Goal: Information Seeking & Learning: Learn about a topic

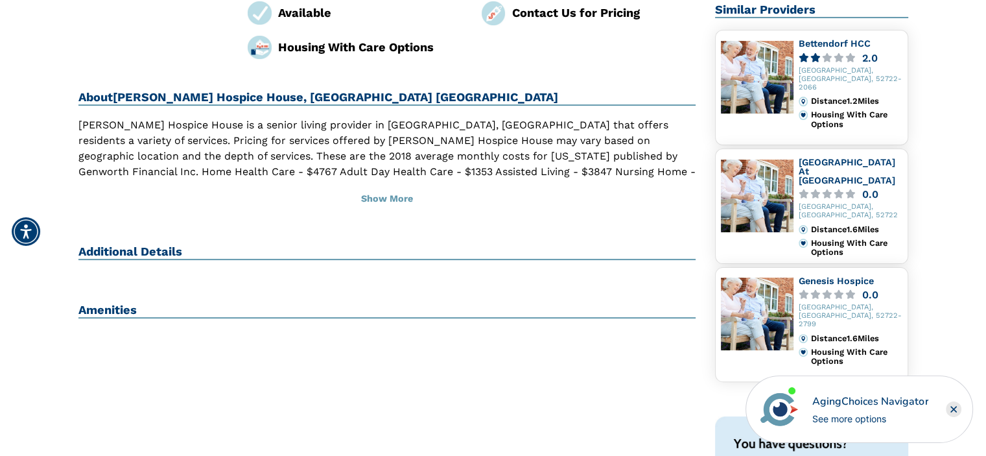
scroll to position [151, 0]
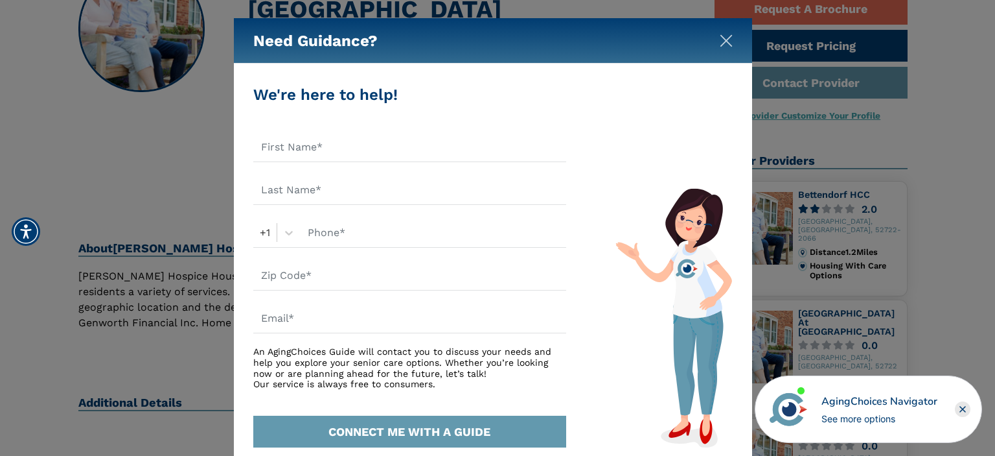
click at [728, 36] on img "Close" at bounding box center [726, 40] width 13 height 13
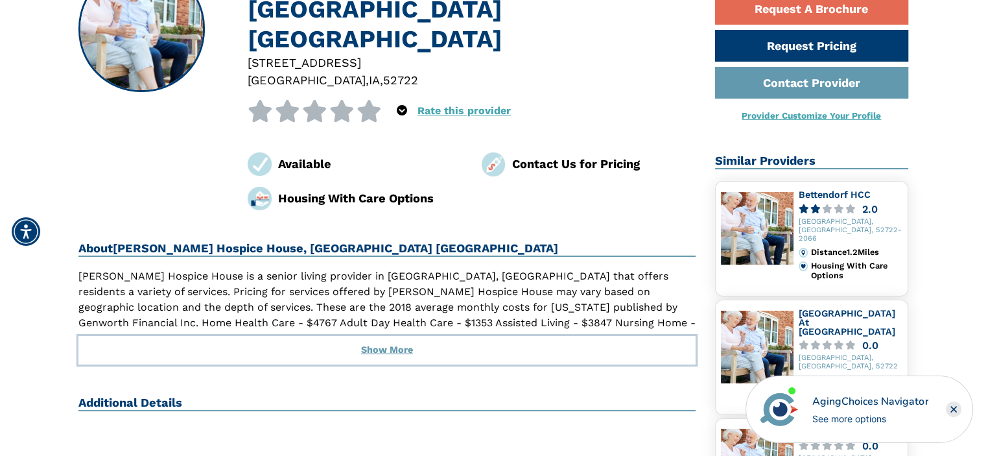
click at [381, 336] on button "Show More" at bounding box center [387, 350] width 618 height 29
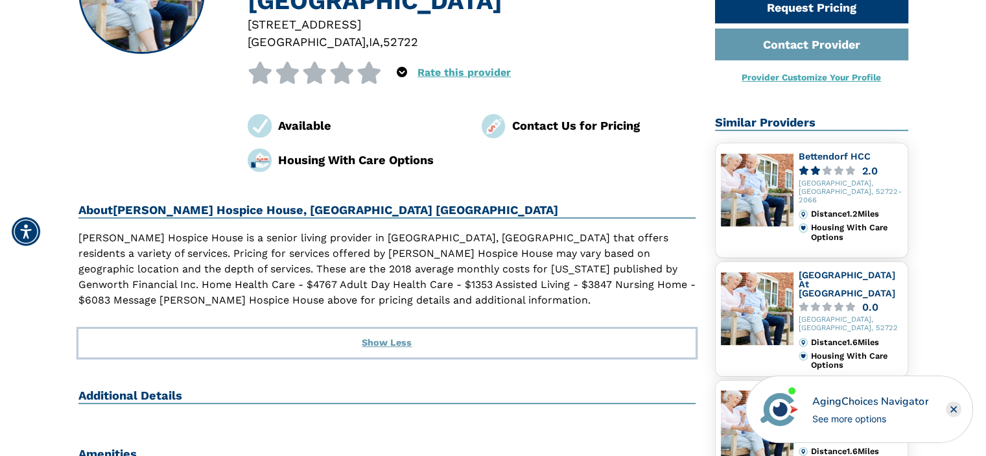
scroll to position [302, 0]
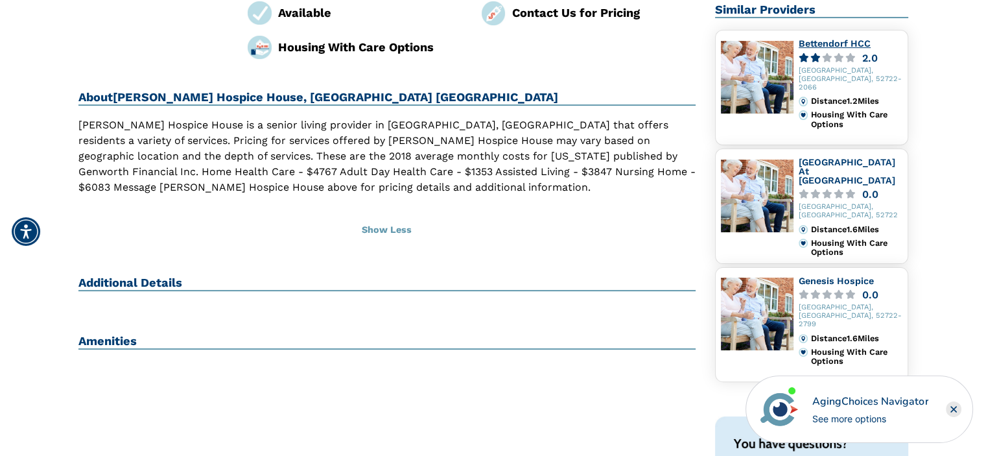
click at [811, 38] on link "Bettendorf HCC" at bounding box center [834, 43] width 72 height 10
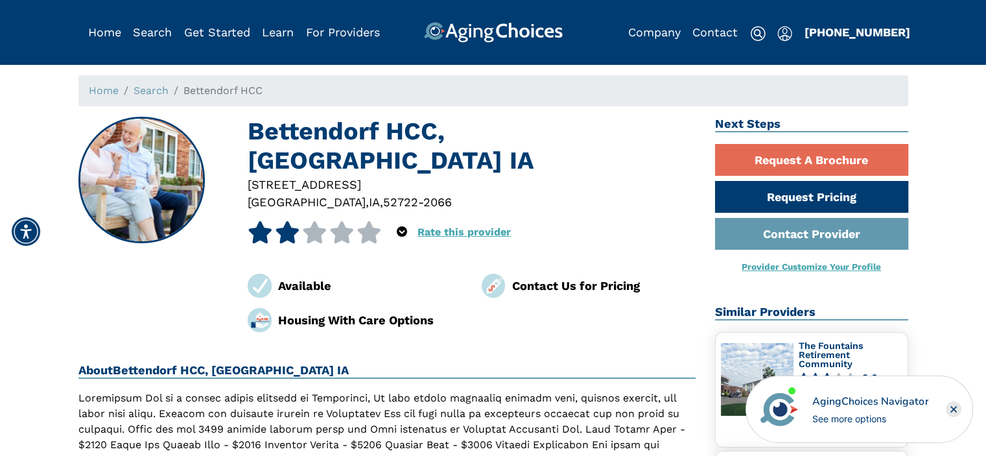
scroll to position [151, 0]
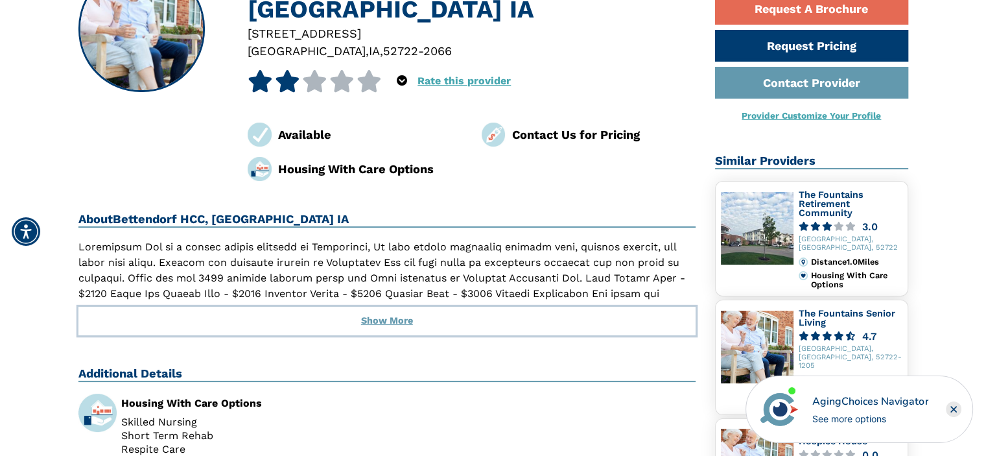
click at [391, 307] on button "Show More" at bounding box center [387, 321] width 618 height 29
